Goal: Information Seeking & Learning: Learn about a topic

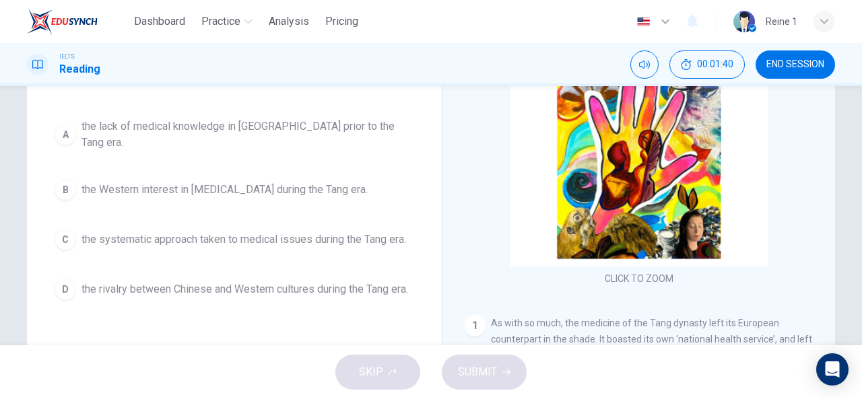
click at [794, 68] on span "END SESSION" at bounding box center [795, 64] width 58 height 11
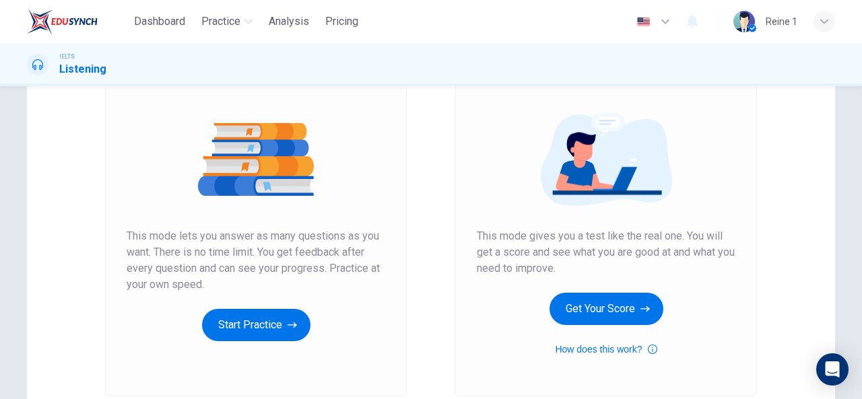
scroll to position [132, 0]
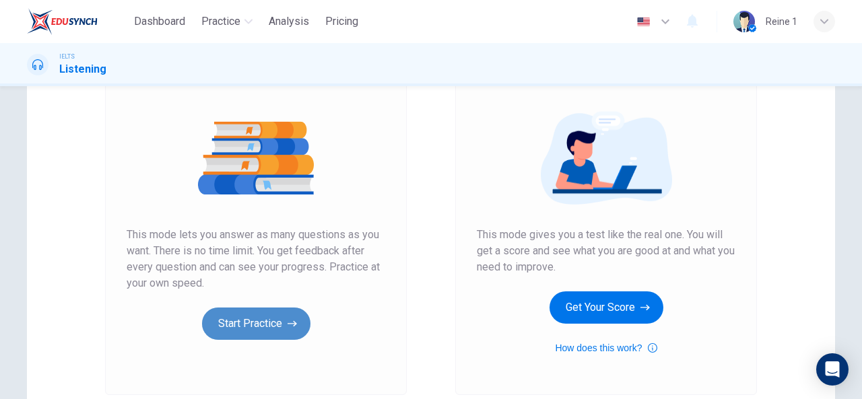
click at [302, 331] on button "Start Practice" at bounding box center [256, 324] width 108 height 32
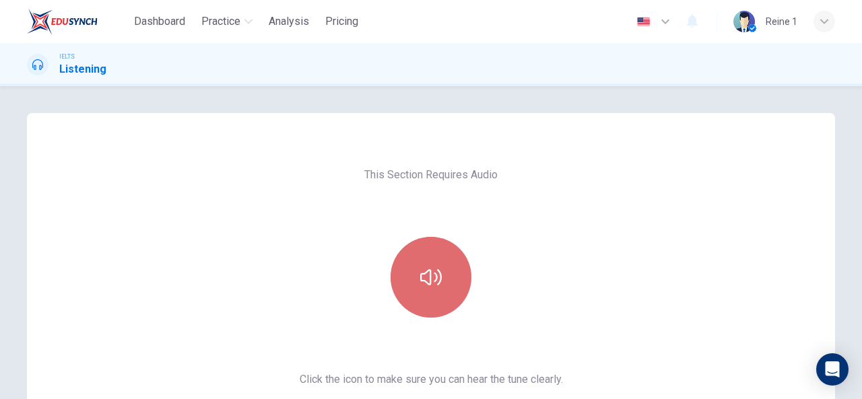
click at [393, 288] on button "button" at bounding box center [431, 277] width 81 height 81
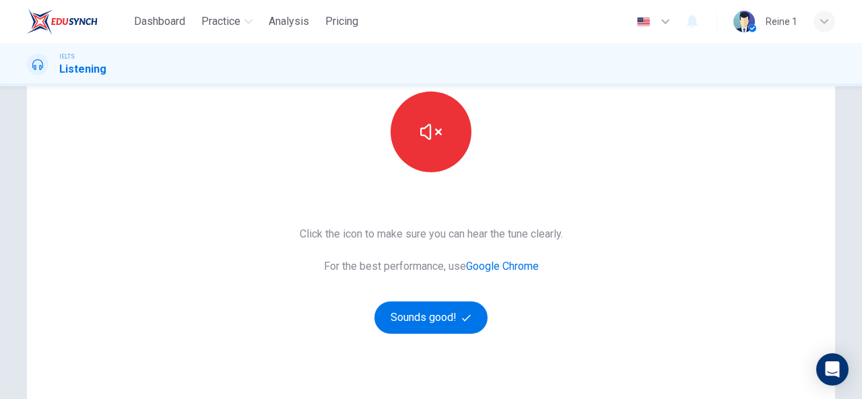
scroll to position [147, 0]
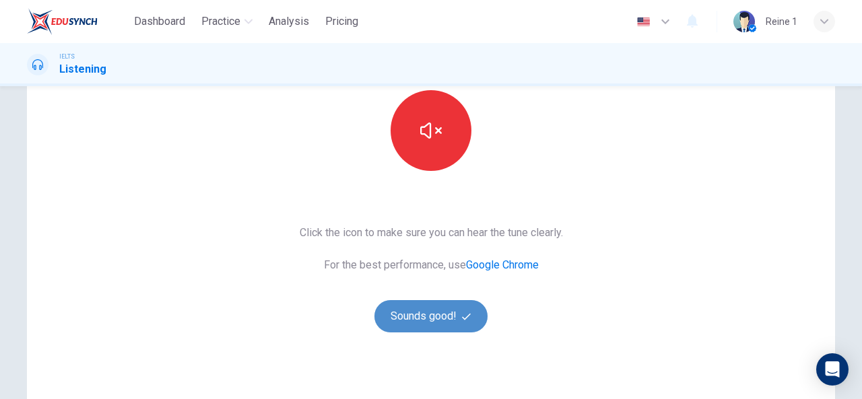
click at [432, 309] on button "Sounds good!" at bounding box center [430, 316] width 113 height 32
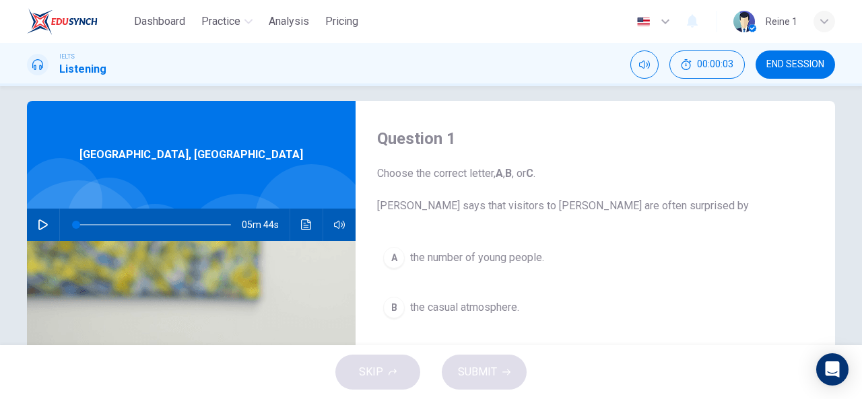
scroll to position [0, 0]
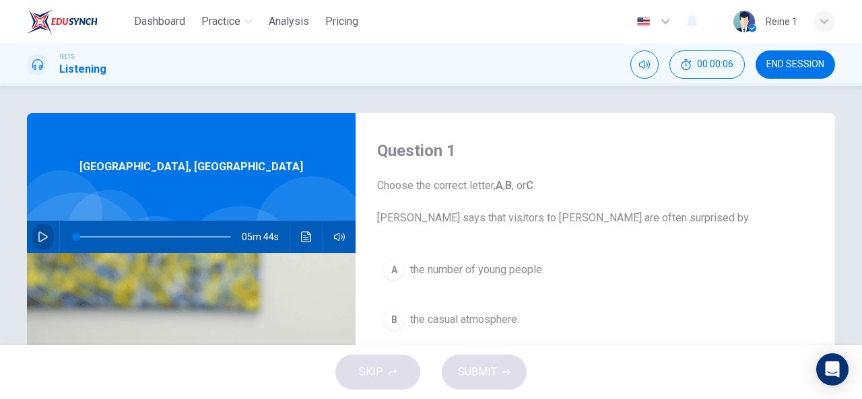
click at [43, 233] on icon "button" at bounding box center [43, 237] width 11 height 11
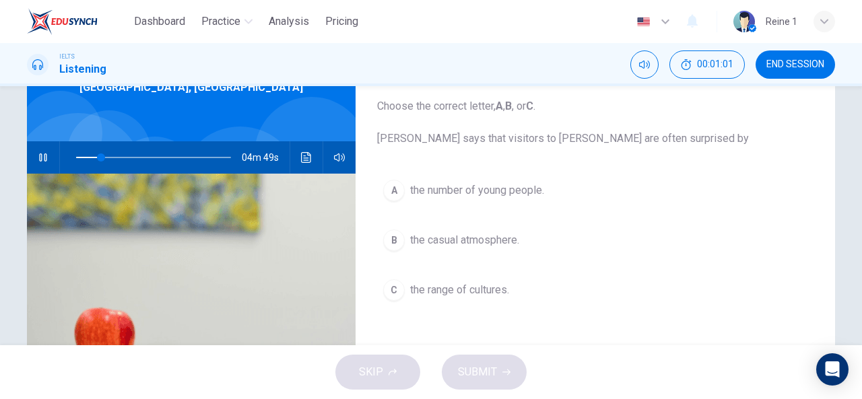
scroll to position [81, 0]
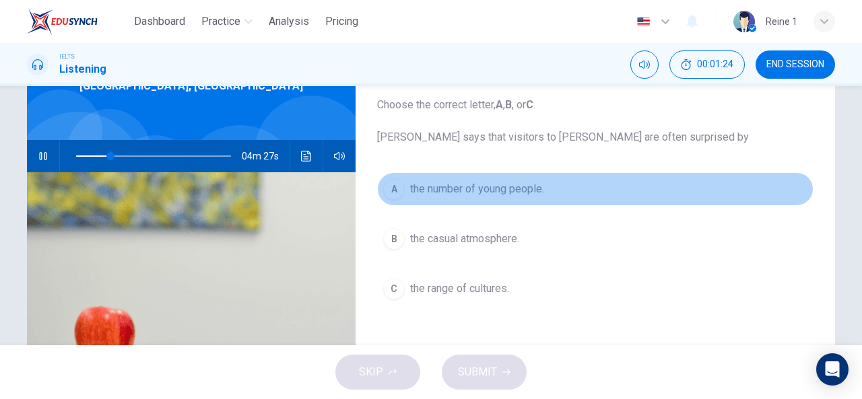
click at [525, 188] on span "the number of young people." at bounding box center [477, 189] width 134 height 16
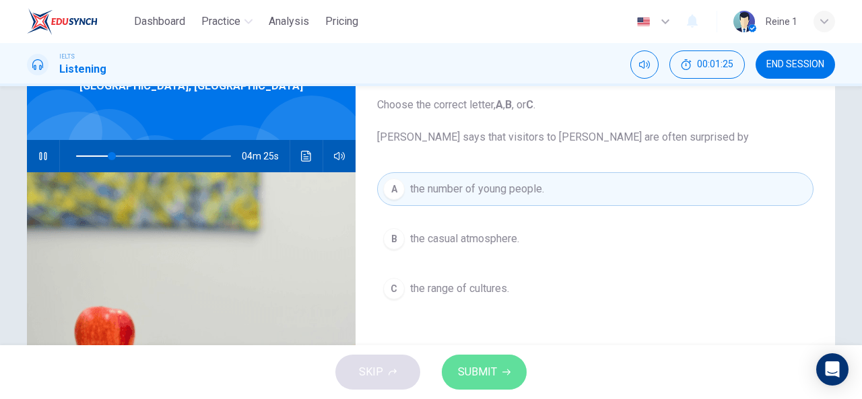
click at [494, 366] on span "SUBMIT" at bounding box center [477, 372] width 39 height 19
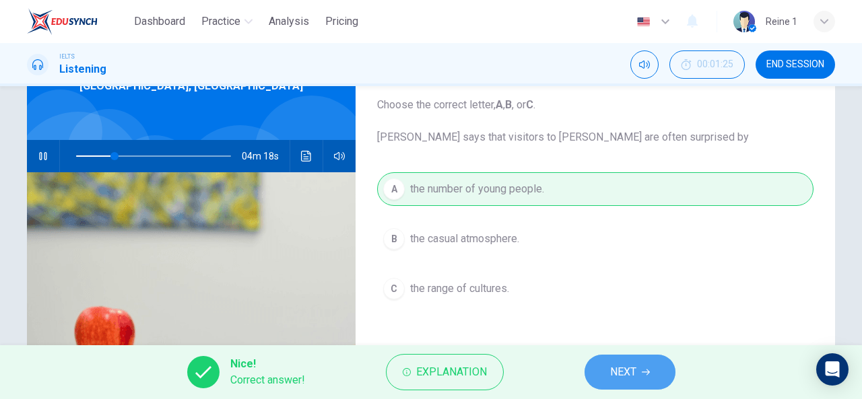
click at [637, 372] on button "NEXT" at bounding box center [629, 372] width 91 height 35
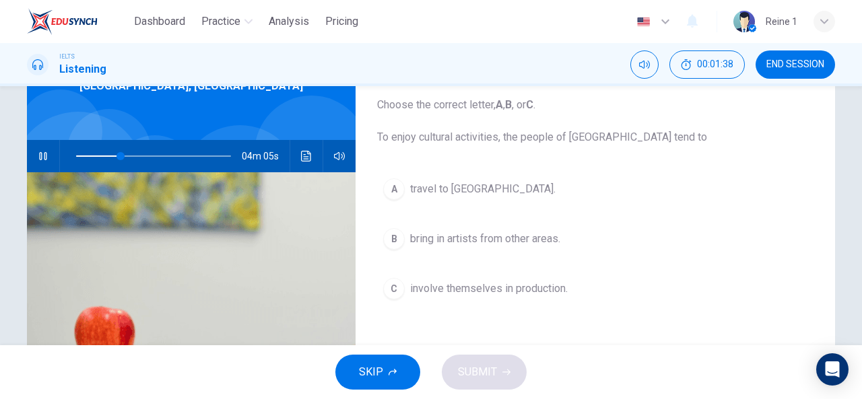
click at [497, 184] on span "travel to [GEOGRAPHIC_DATA]." at bounding box center [482, 189] width 145 height 16
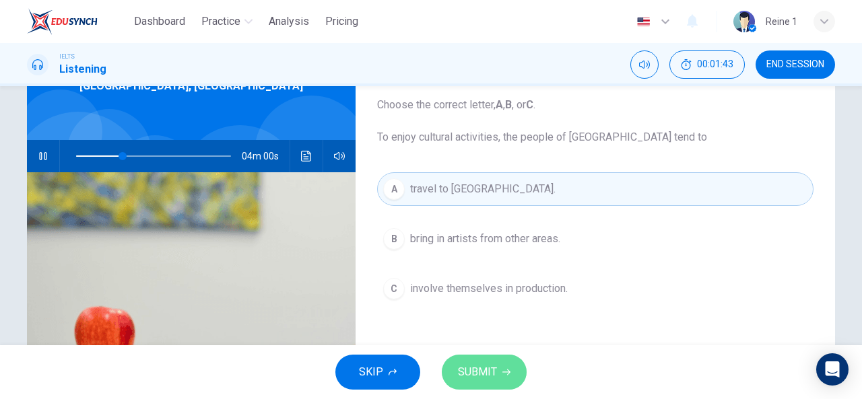
click at [498, 376] on button "SUBMIT" at bounding box center [484, 372] width 85 height 35
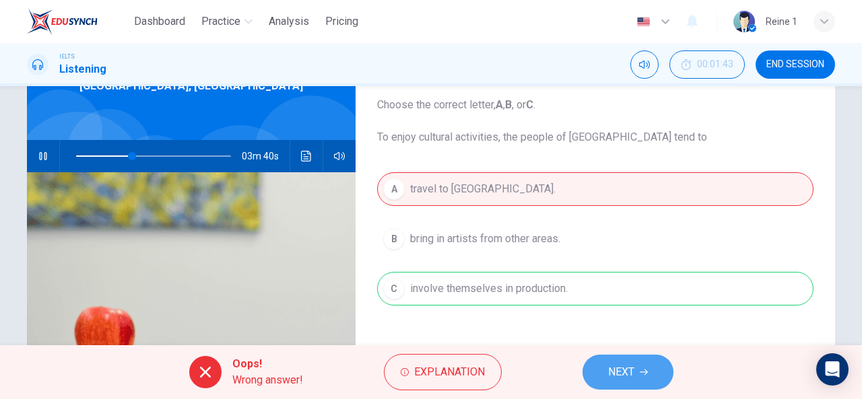
click at [621, 364] on span "NEXT" at bounding box center [621, 372] width 26 height 19
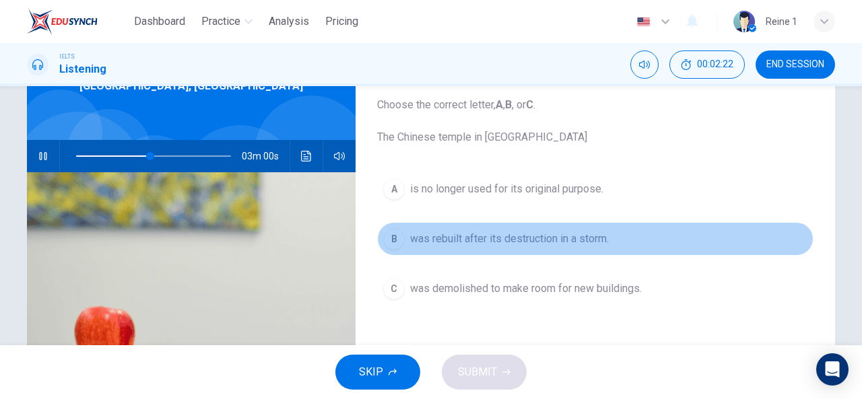
click at [535, 236] on span "was rebuilt after its destruction in a storm." at bounding box center [509, 239] width 199 height 16
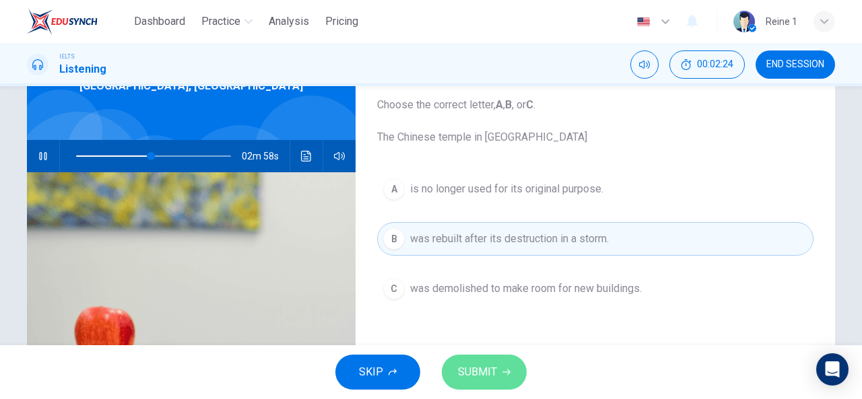
click at [482, 372] on span "SUBMIT" at bounding box center [477, 372] width 39 height 19
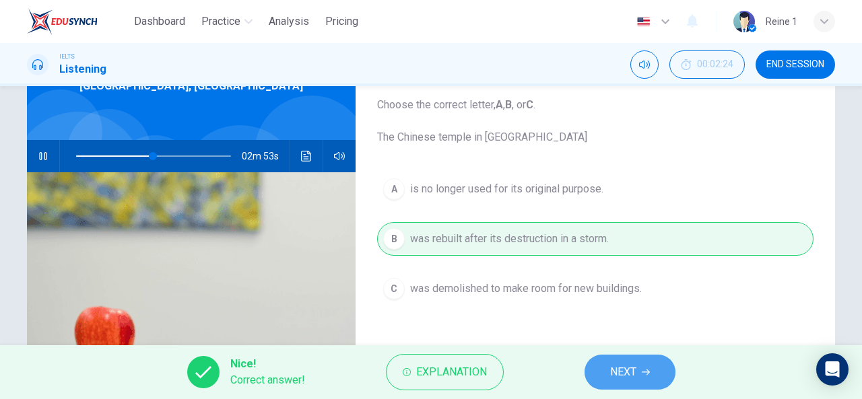
click at [621, 382] on button "NEXT" at bounding box center [629, 372] width 91 height 35
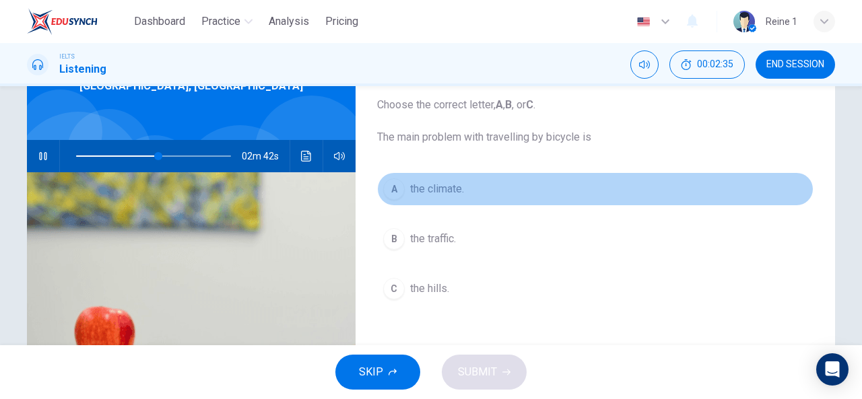
click at [414, 189] on span "the climate." at bounding box center [437, 189] width 54 height 16
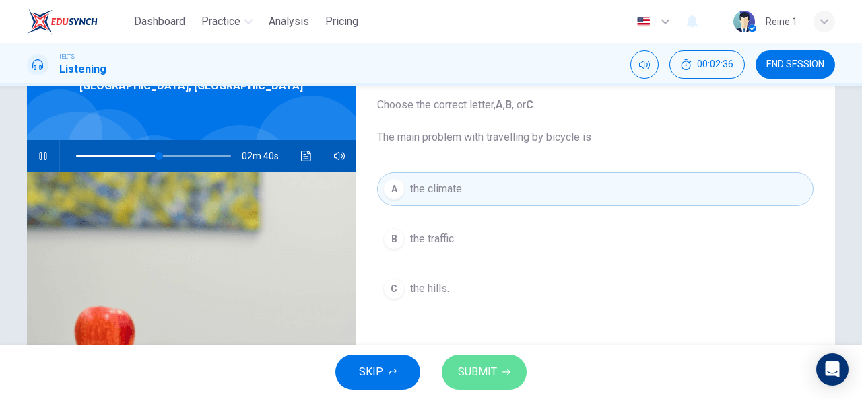
click at [502, 376] on icon "button" at bounding box center [506, 372] width 8 height 8
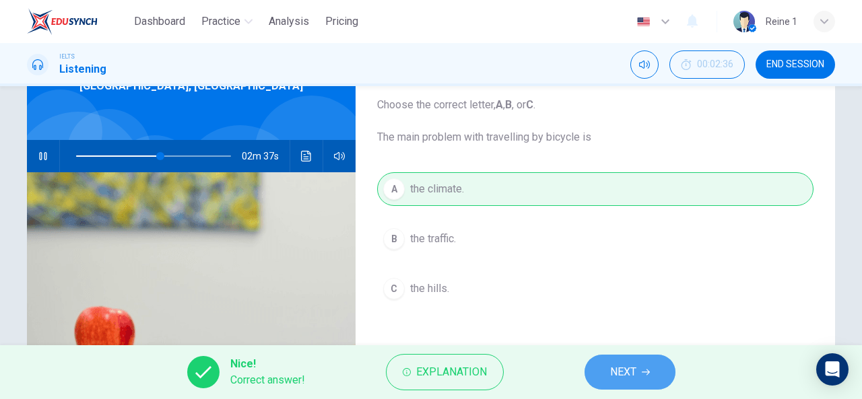
click at [628, 380] on span "NEXT" at bounding box center [623, 372] width 26 height 19
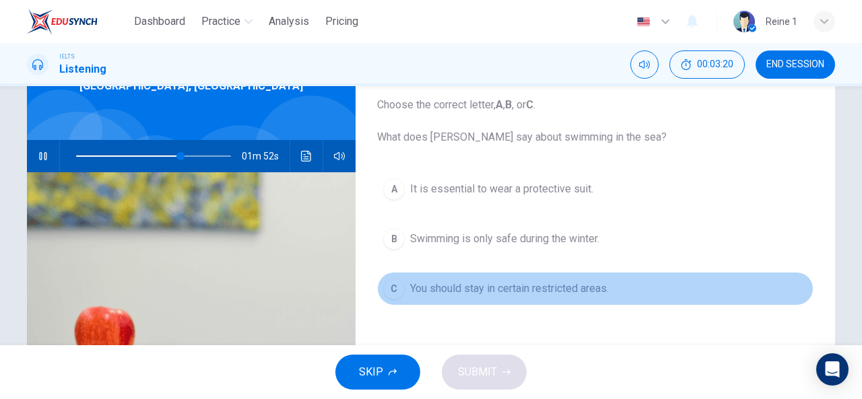
click at [526, 292] on span "You should stay in certain restricted areas." at bounding box center [509, 289] width 199 height 16
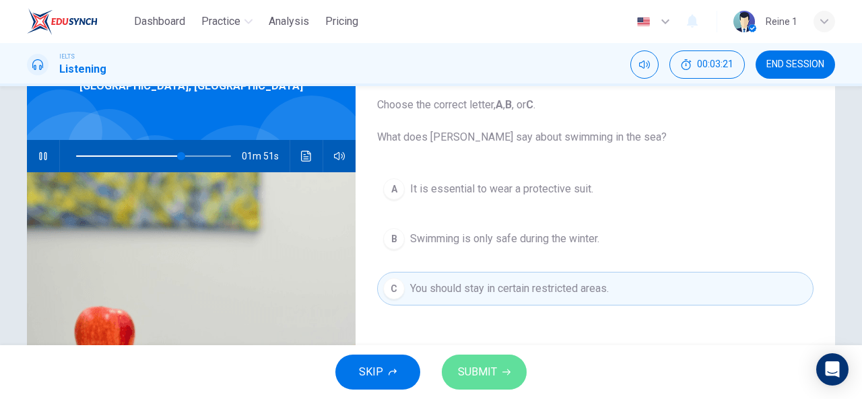
click at [504, 366] on button "SUBMIT" at bounding box center [484, 372] width 85 height 35
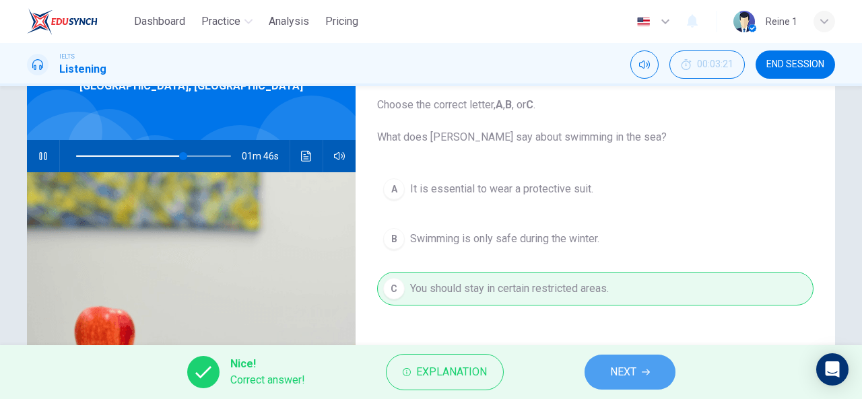
click at [636, 370] on span "NEXT" at bounding box center [623, 372] width 26 height 19
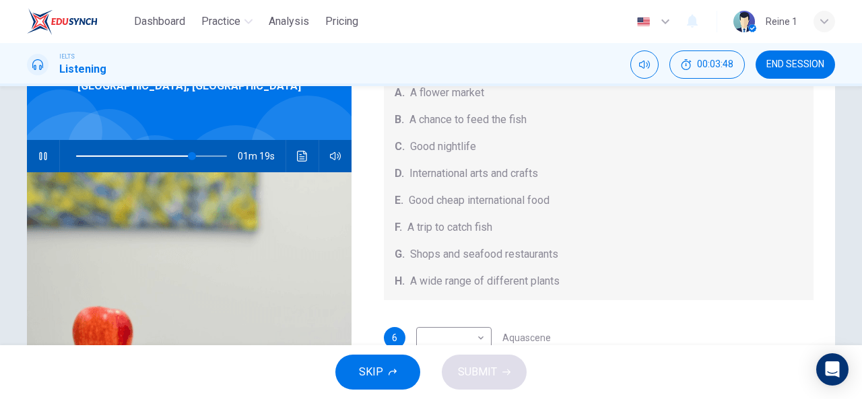
scroll to position [151, 0]
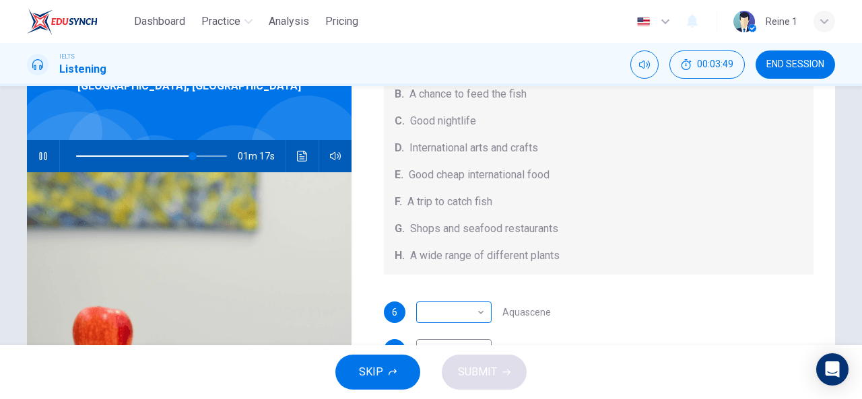
click at [475, 313] on body "Dashboard Practice Analysis Pricing English en ​ Reine 1 IELTS Listening 00:03:…" at bounding box center [431, 199] width 862 height 399
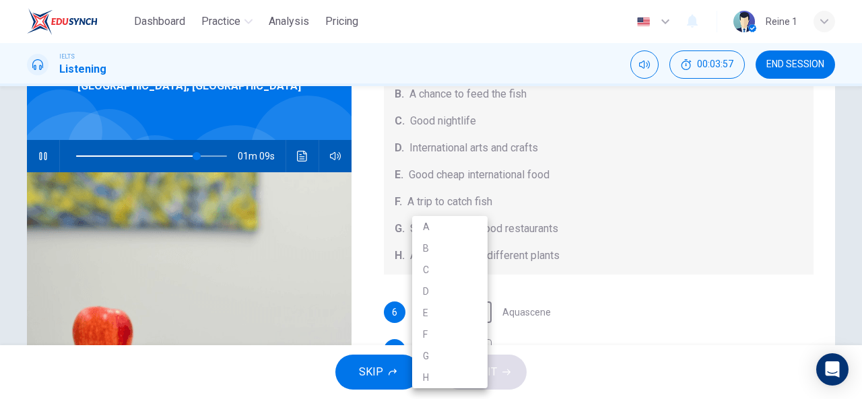
click at [826, 261] on div at bounding box center [431, 199] width 862 height 399
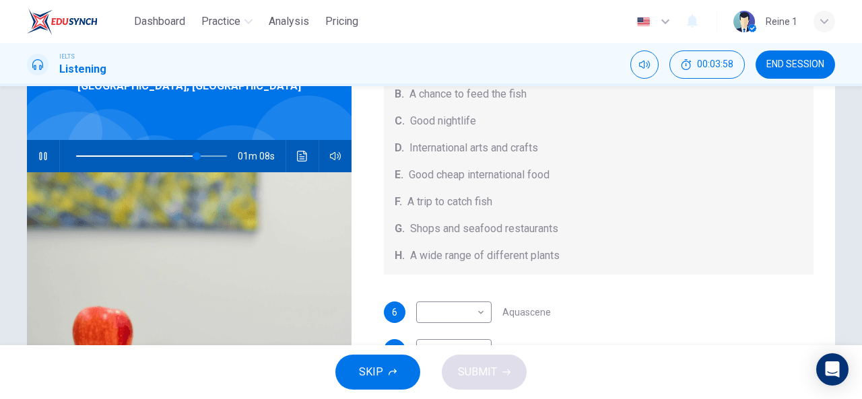
drag, startPoint x: 826, startPoint y: 261, endPoint x: 830, endPoint y: 296, distance: 34.5
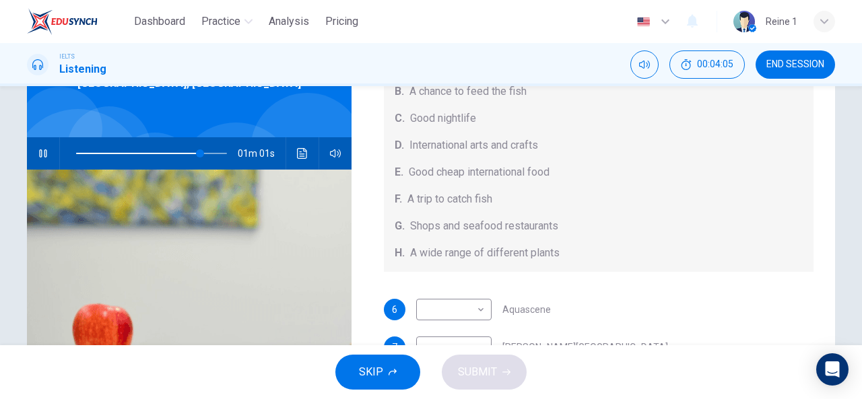
scroll to position [94, 0]
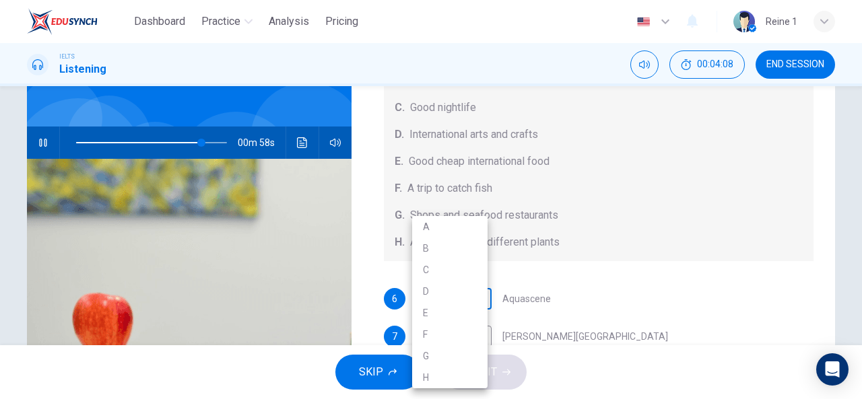
click at [475, 300] on body "Dashboard Practice Analysis Pricing English en ​ Reine 1 IELTS Listening 00:04:…" at bounding box center [431, 199] width 862 height 399
click at [455, 251] on li "B" at bounding box center [449, 249] width 75 height 22
type input "84"
type input "B"
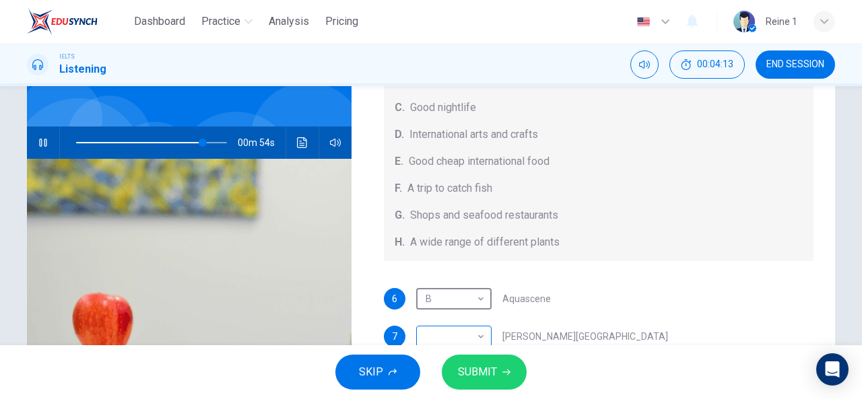
scroll to position [104, 0]
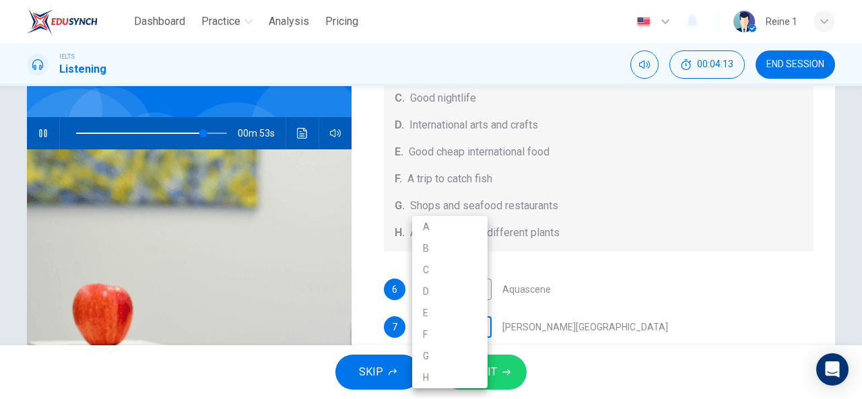
click at [479, 338] on body "Dashboard Practice Analysis Pricing English en ​ Reine 1 IELTS Listening 00:04:…" at bounding box center [431, 199] width 862 height 399
click at [580, 310] on div at bounding box center [431, 199] width 862 height 399
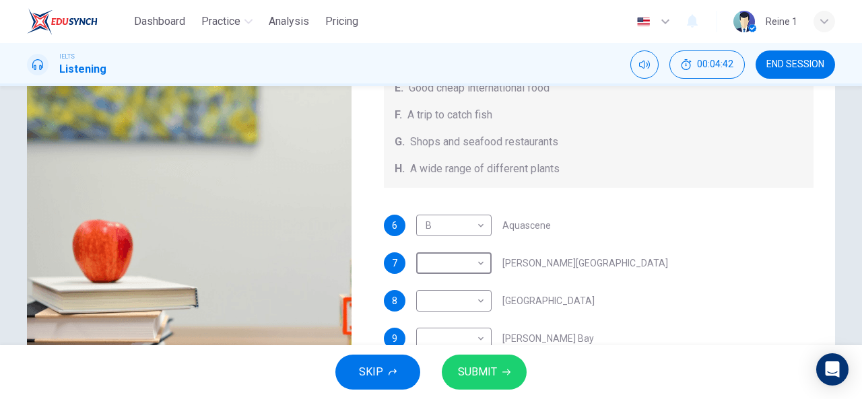
scroll to position [172, 0]
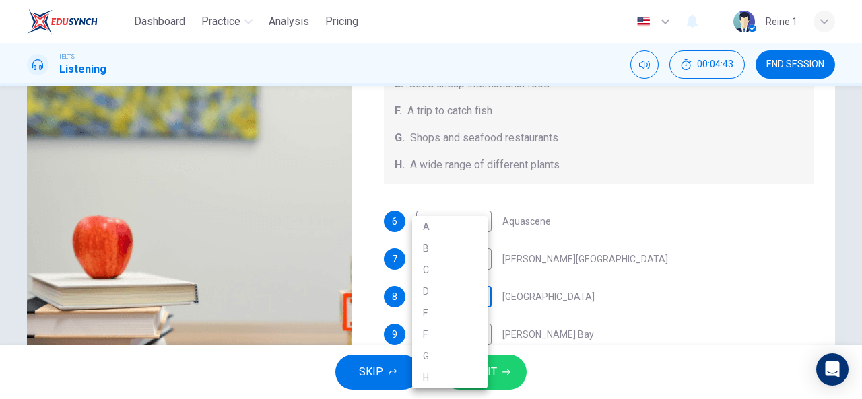
click at [465, 292] on body "Dashboard Practice Analysis Pricing English en ​ Reine 1 IELTS Listening 00:04:…" at bounding box center [431, 199] width 862 height 399
click at [443, 348] on li "G" at bounding box center [449, 356] width 75 height 22
type input "94"
type input "G"
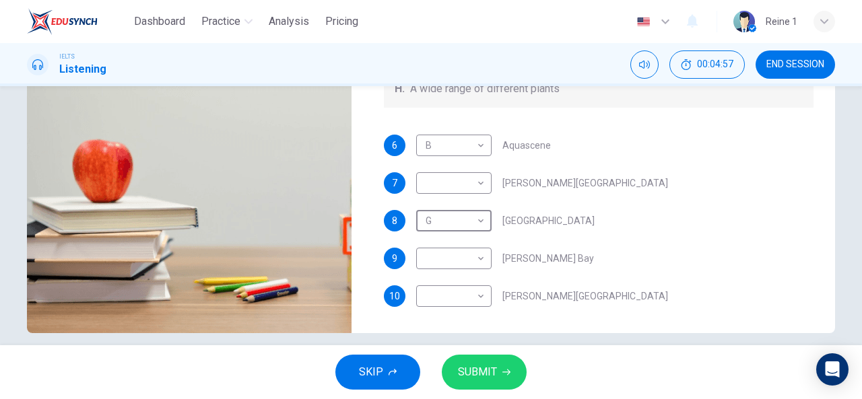
scroll to position [251, 0]
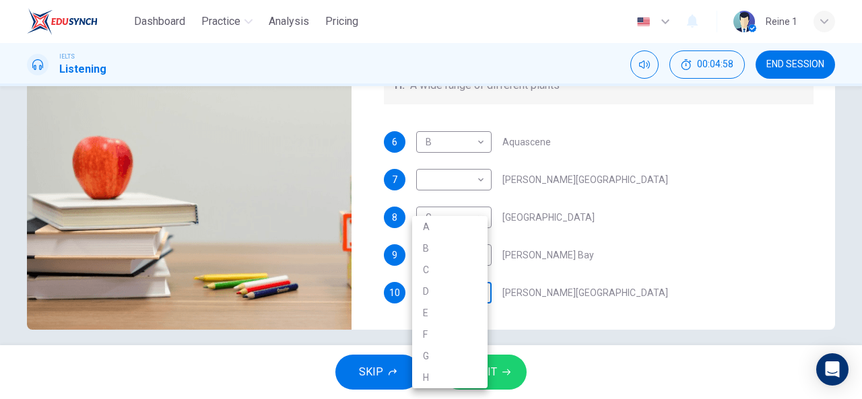
click at [475, 294] on body "Dashboard Practice Analysis Pricing English en ​ Reine 1 IELTS Listening 00:04:…" at bounding box center [431, 199] width 862 height 399
click at [431, 267] on li "C" at bounding box center [449, 270] width 75 height 22
type input "98"
type input "C"
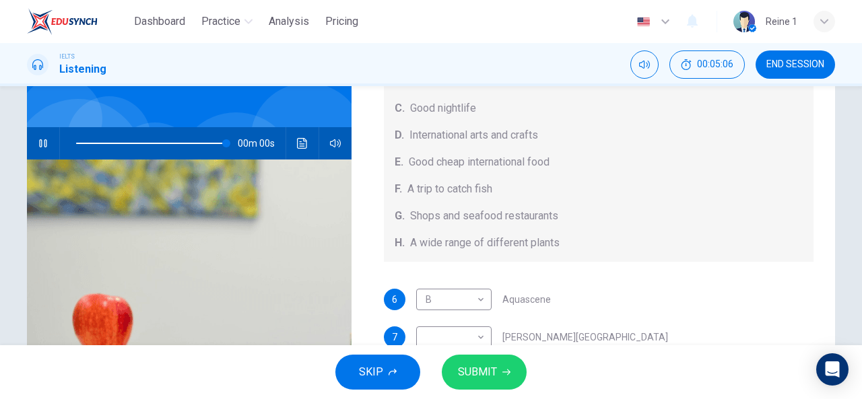
scroll to position [96, 0]
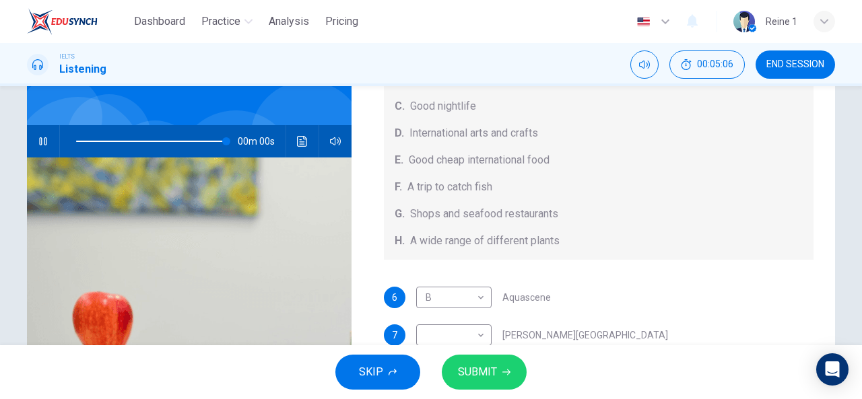
type input "0"
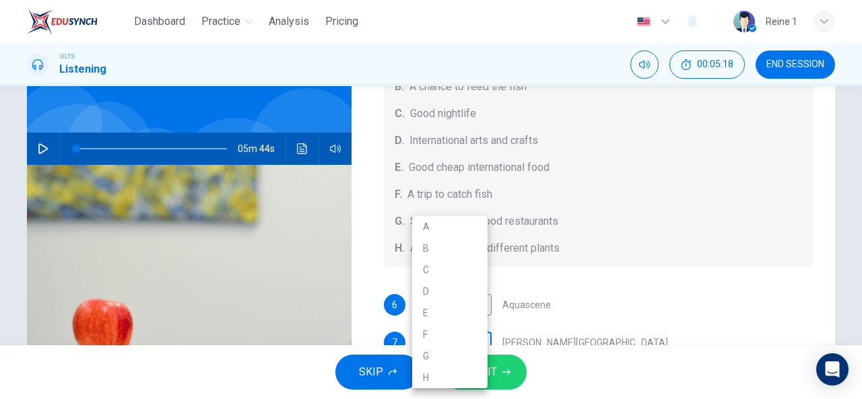
scroll to position [104, 0]
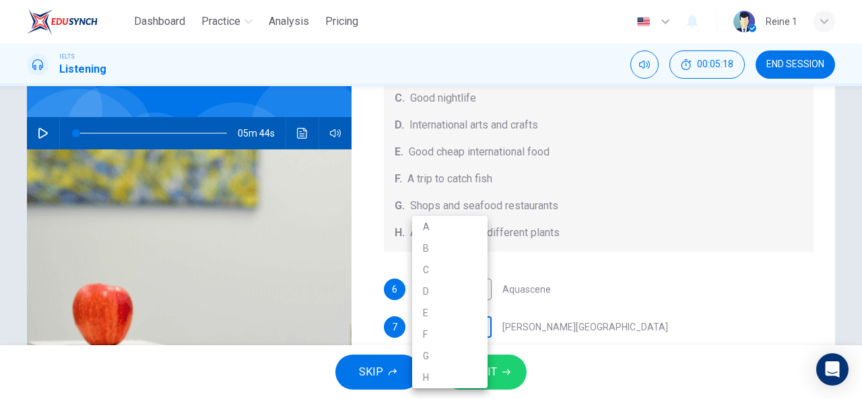
click at [476, 339] on body "Dashboard Practice Analysis Pricing English en ​ Reine 1 IELTS Listening 00:05:…" at bounding box center [431, 199] width 862 height 399
click at [428, 228] on li "A" at bounding box center [449, 227] width 75 height 22
type input "A"
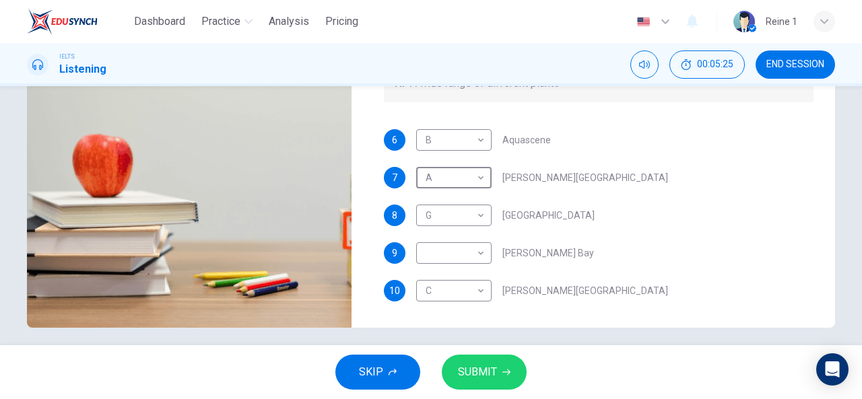
scroll to position [255, 0]
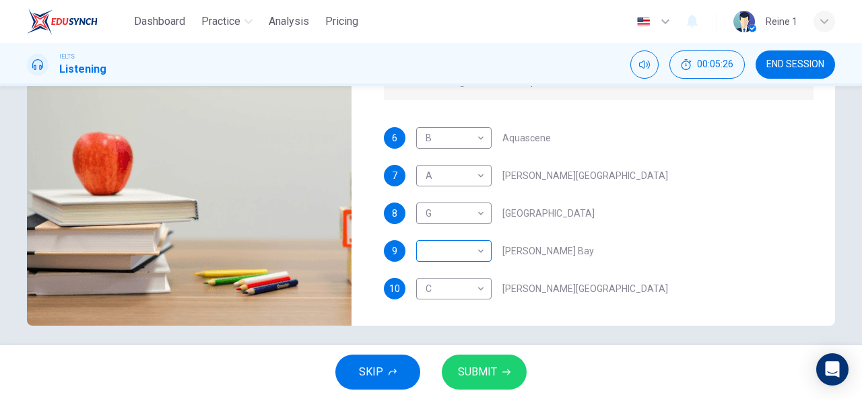
click at [484, 252] on div "​ ​" at bounding box center [453, 251] width 75 height 22
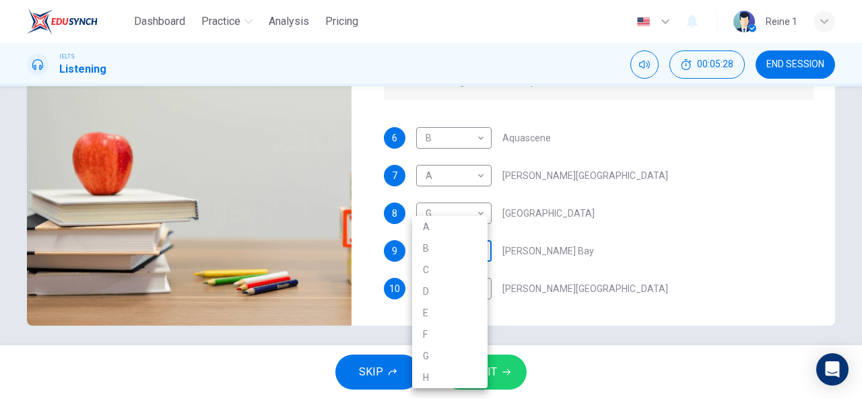
click at [473, 248] on body "Dashboard Practice Analysis Pricing English en ​ Reine 1 IELTS Listening 00:05:…" at bounding box center [431, 199] width 862 height 399
click at [443, 371] on li "H" at bounding box center [449, 378] width 75 height 22
type input "H"
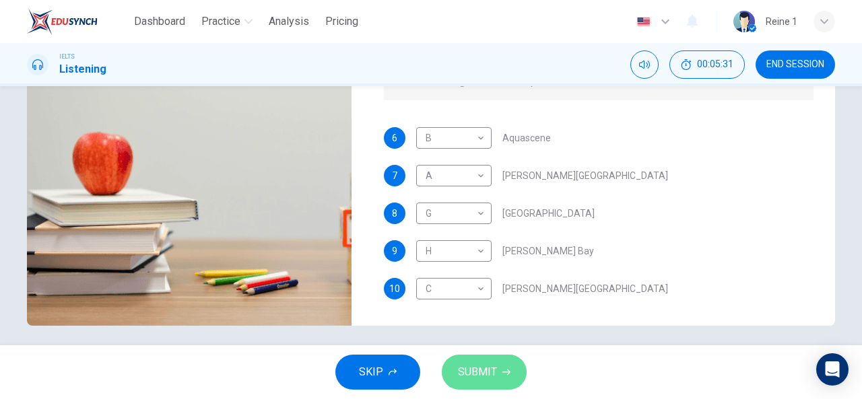
click at [469, 382] on button "SUBMIT" at bounding box center [484, 372] width 85 height 35
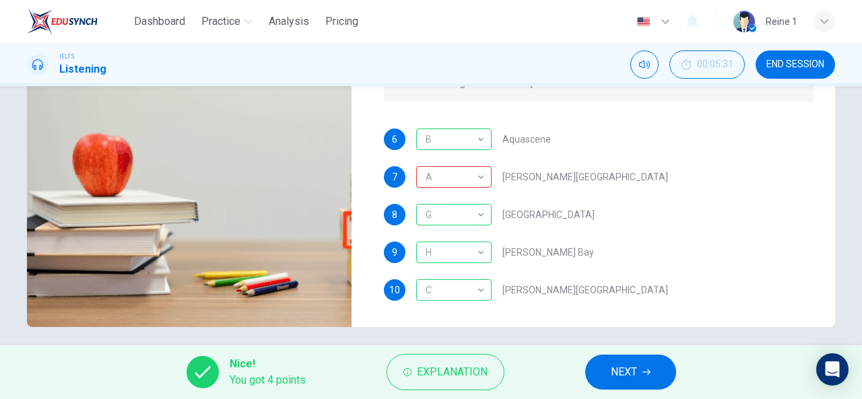
scroll to position [263, 0]
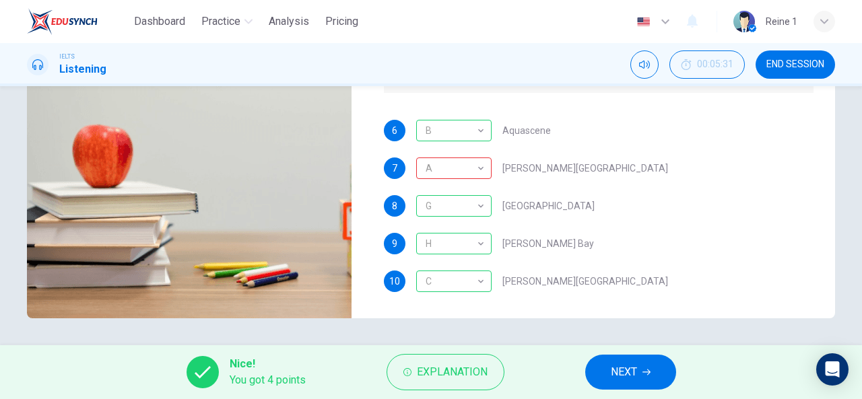
click at [617, 371] on span "NEXT" at bounding box center [624, 372] width 26 height 19
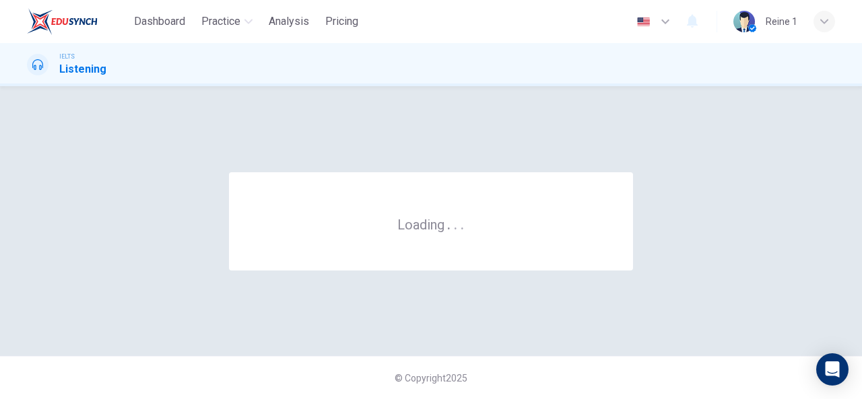
scroll to position [0, 0]
